Goal: Task Accomplishment & Management: Manage account settings

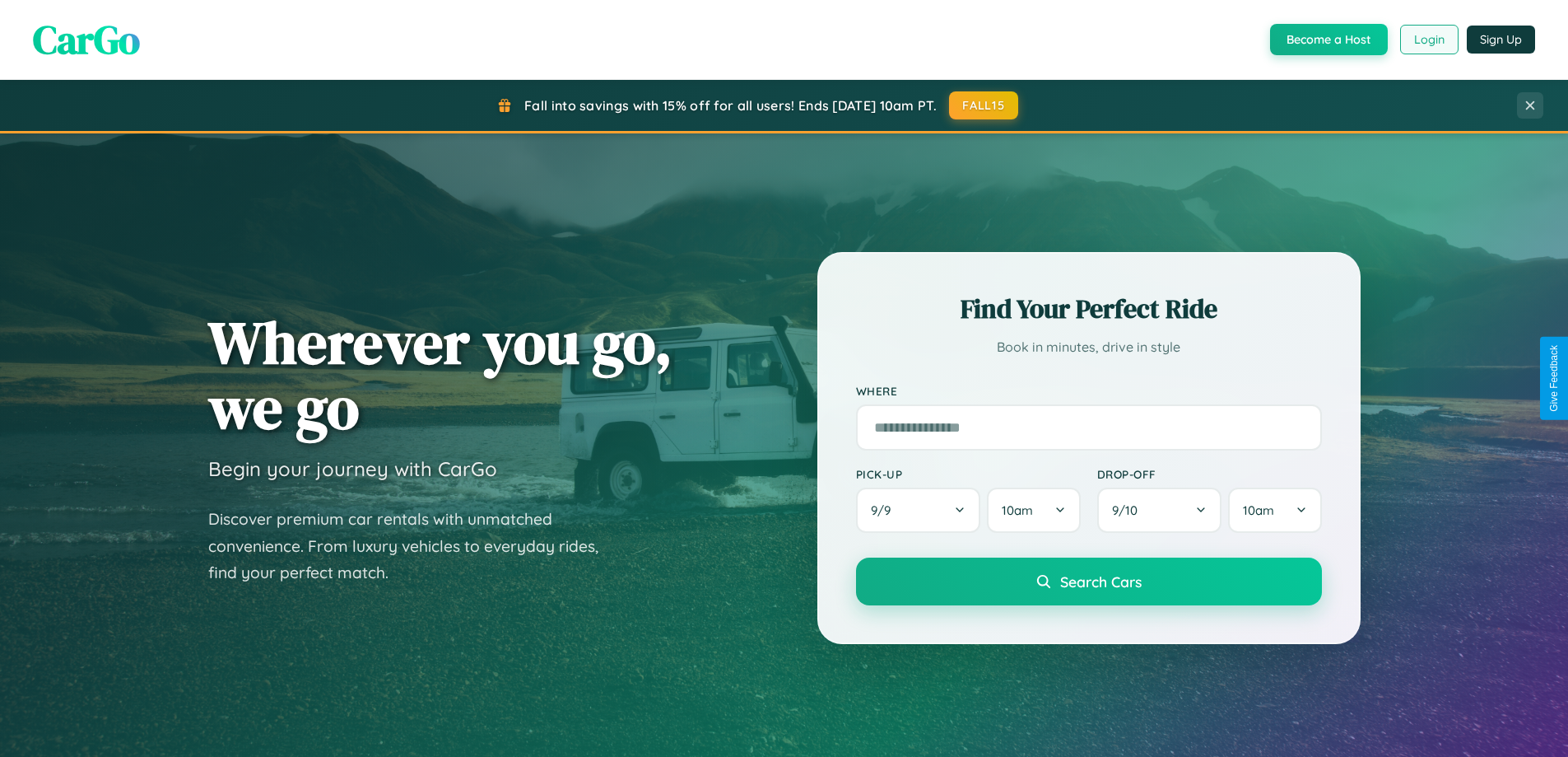
click at [1428, 40] on button "Login" at bounding box center [1430, 40] width 58 height 30
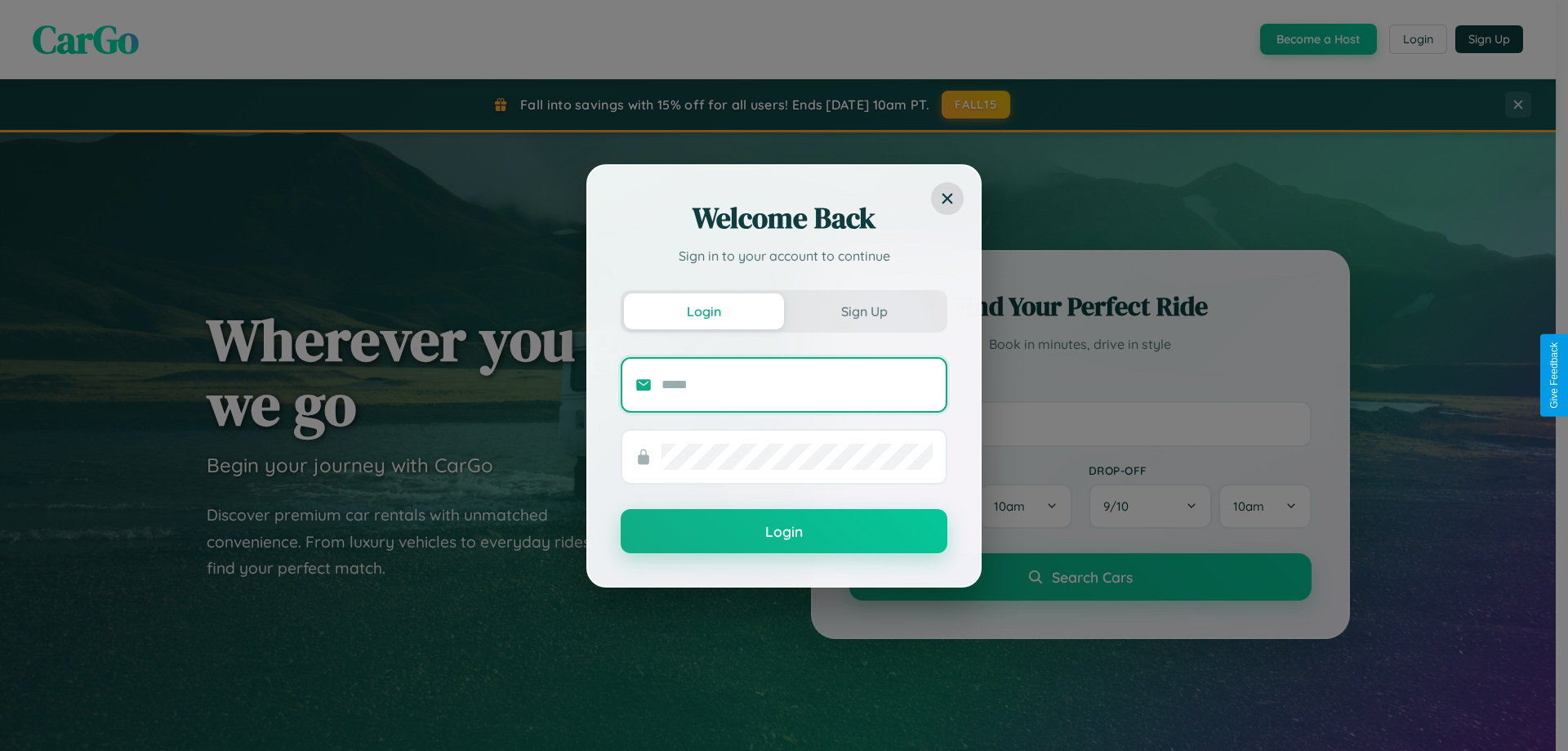
click at [797, 384] on input "text" at bounding box center [797, 384] width 271 height 26
type input "**********"
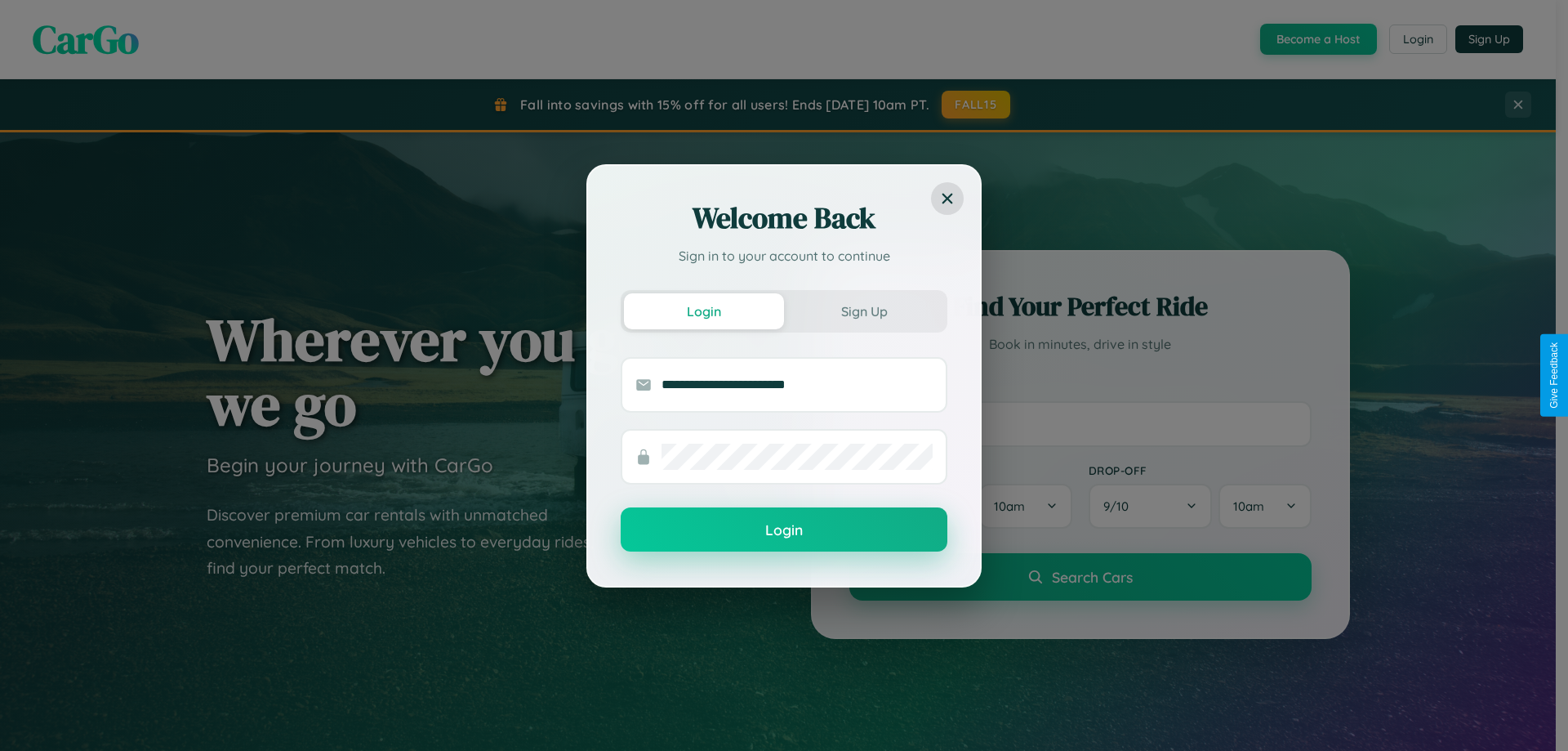
click at [784, 529] on button "Login" at bounding box center [784, 529] width 326 height 44
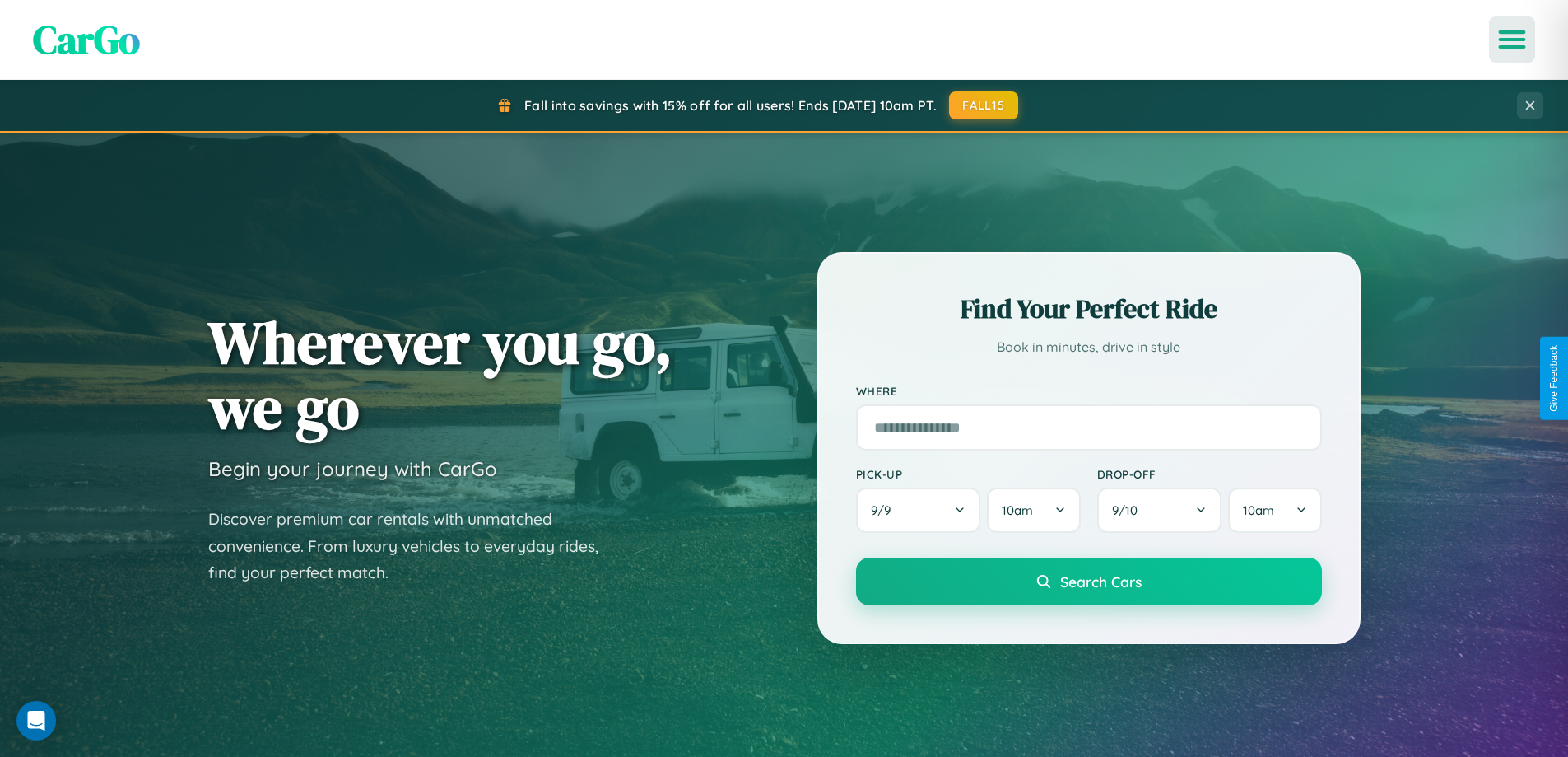
click at [1512, 40] on icon "Open menu" at bounding box center [1512, 39] width 24 height 15
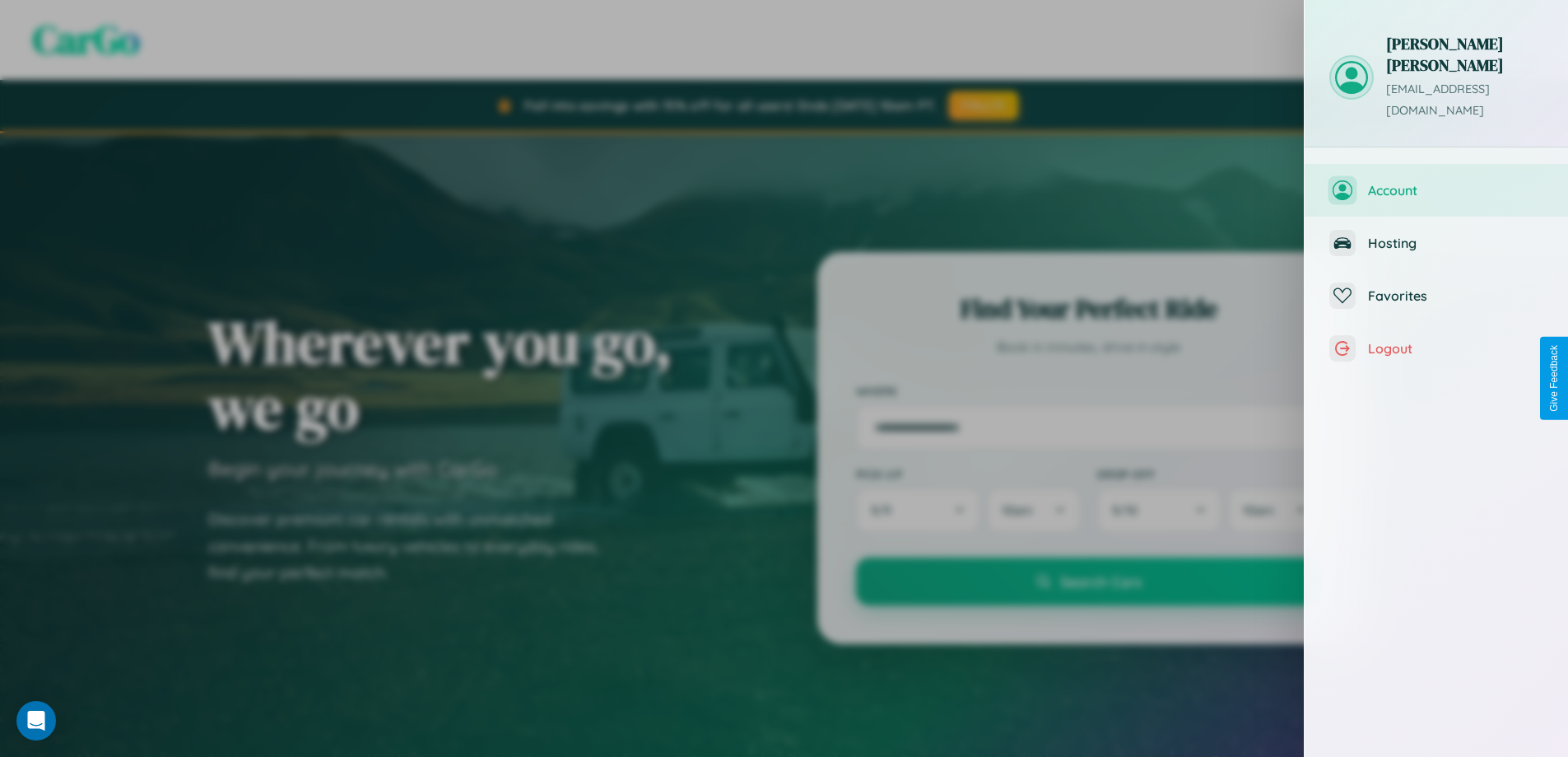
click at [1436, 182] on span "Account" at bounding box center [1455, 190] width 175 height 16
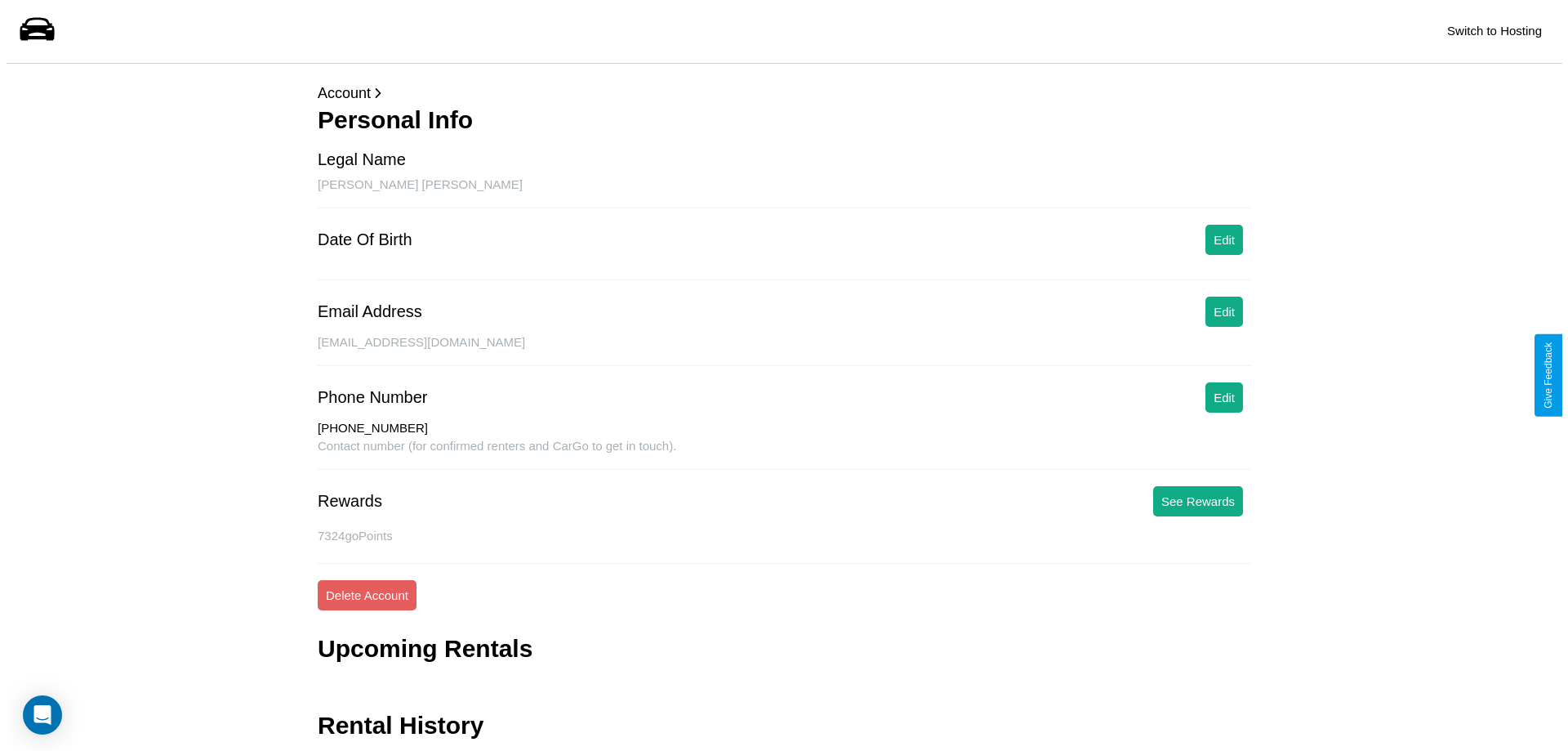
scroll to position [53, 0]
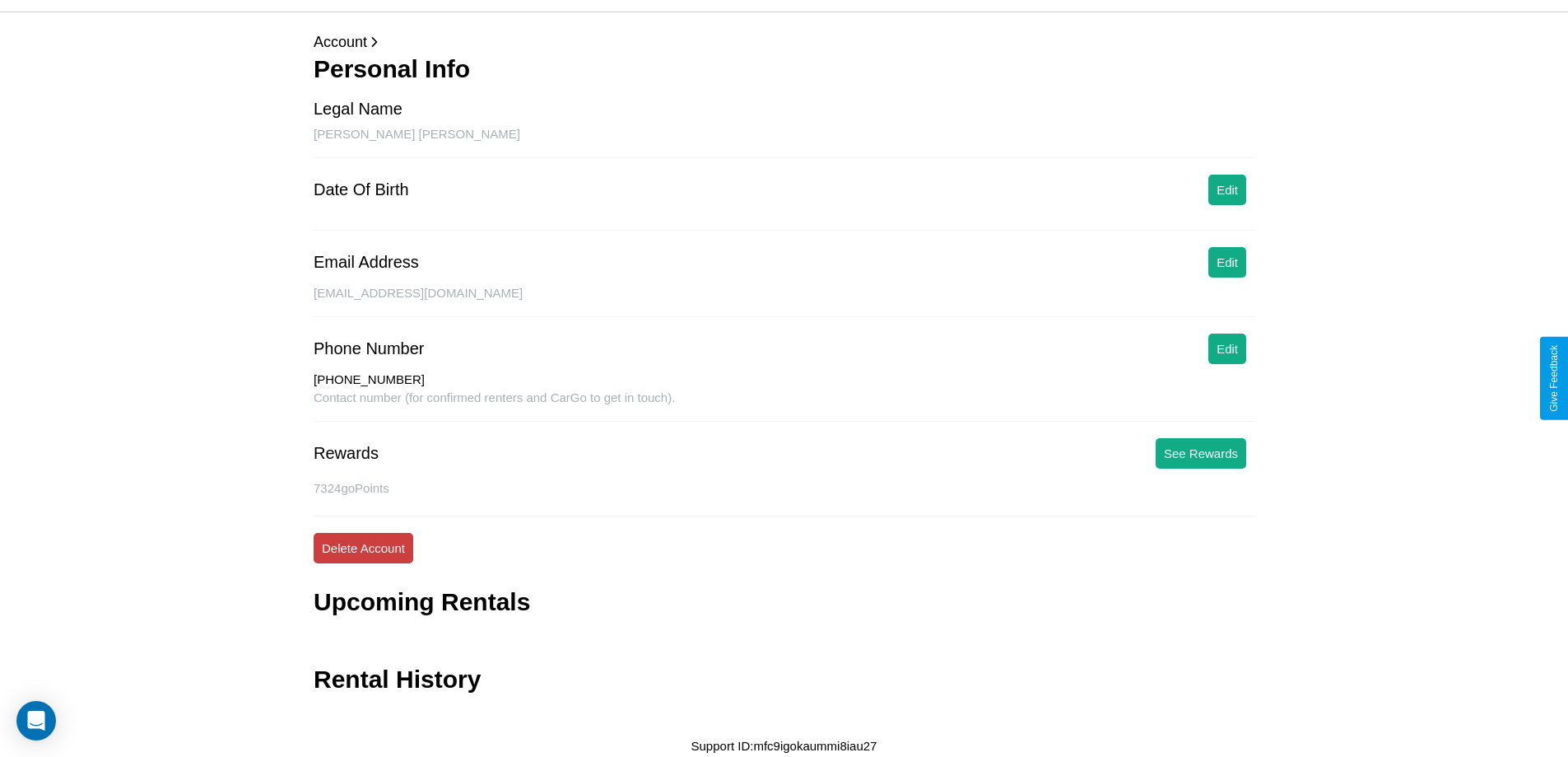
click at [363, 548] on button "Delete Account" at bounding box center [363, 547] width 100 height 30
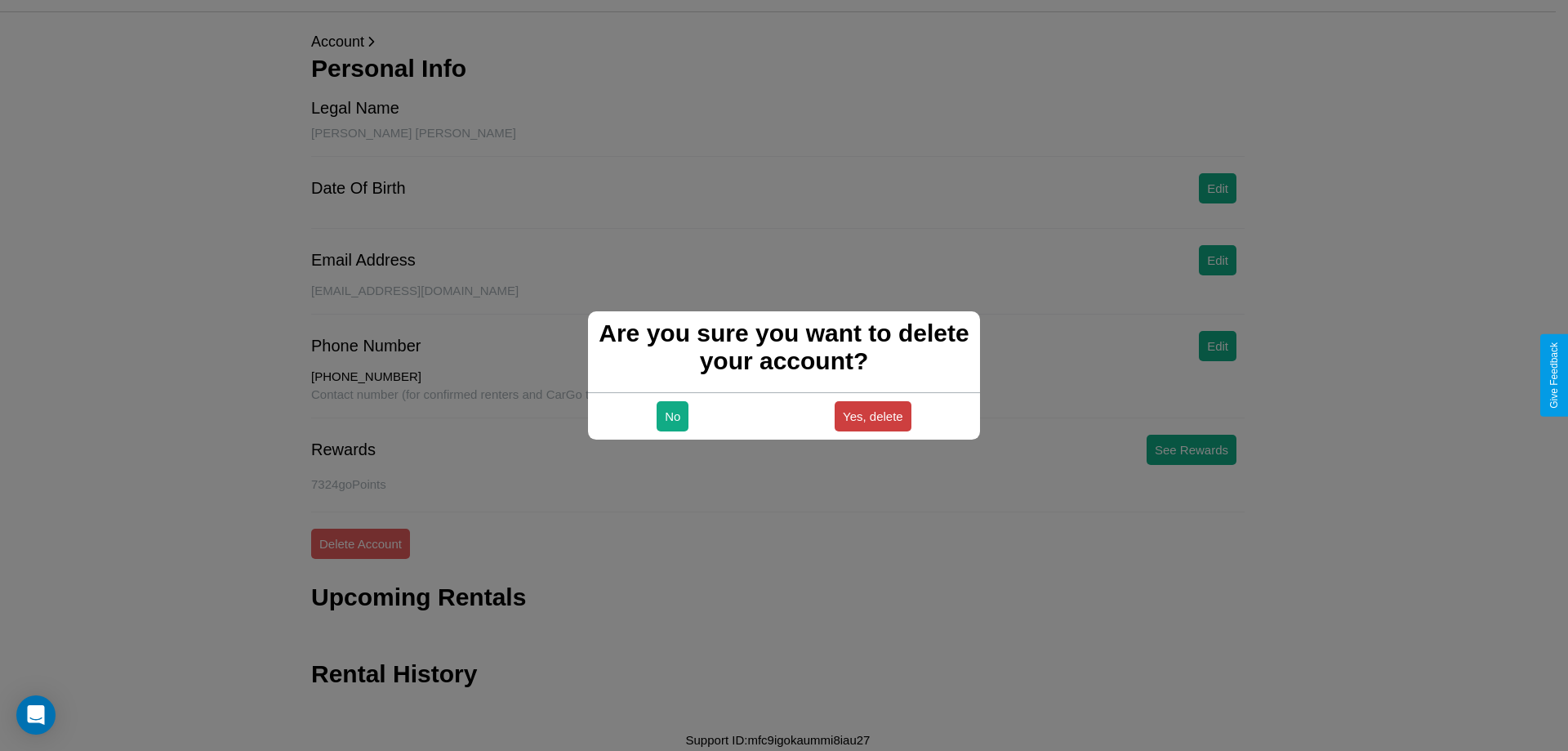
click at [872, 416] on button "Yes, delete" at bounding box center [873, 416] width 77 height 30
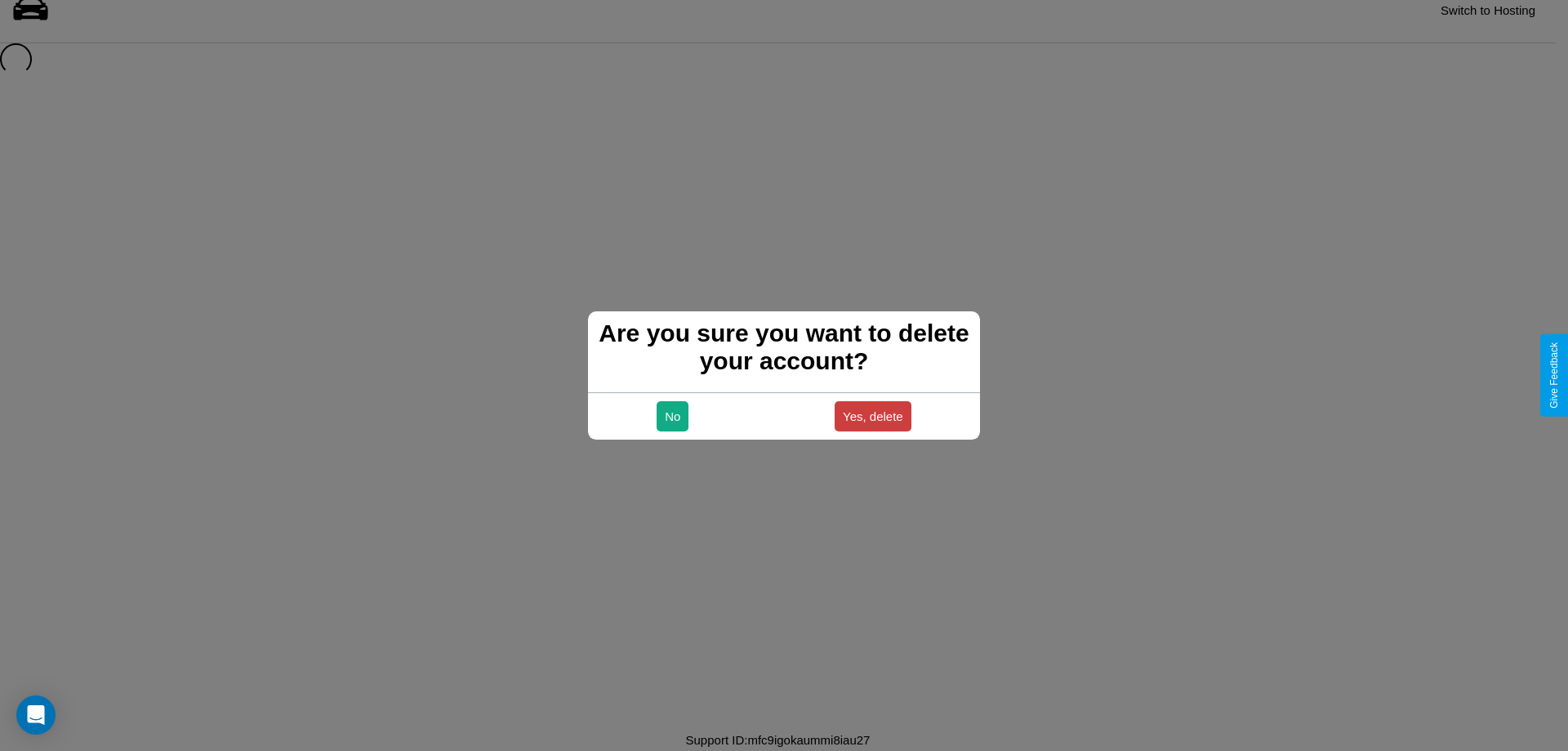
scroll to position [22, 0]
